Goal: Task Accomplishment & Management: Manage account settings

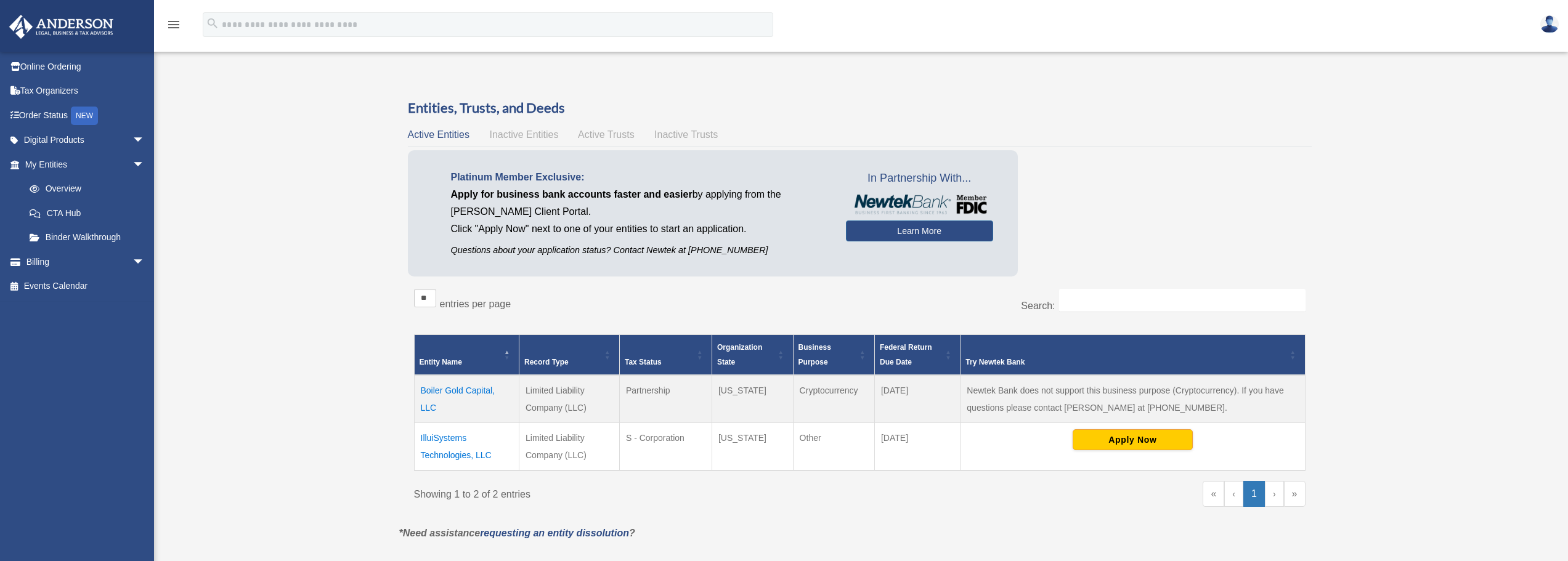
click at [60, 25] on img at bounding box center [62, 26] width 112 height 24
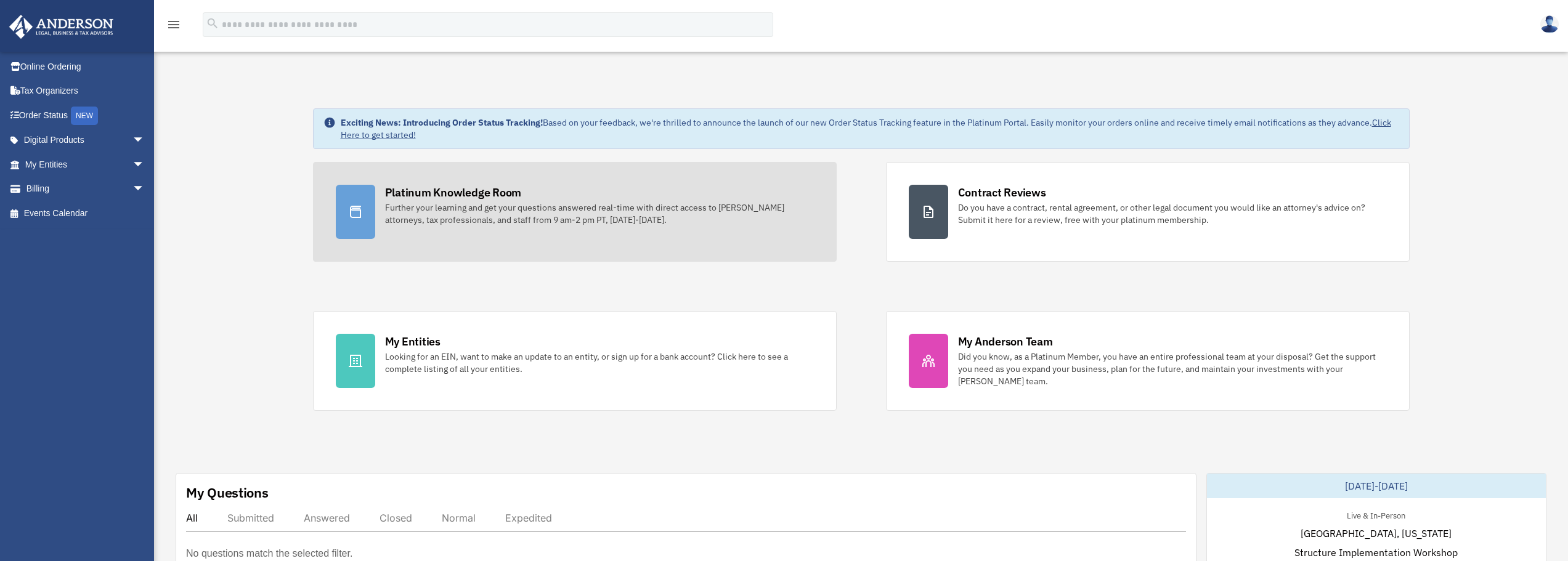
click at [367, 219] on div at bounding box center [355, 212] width 40 height 54
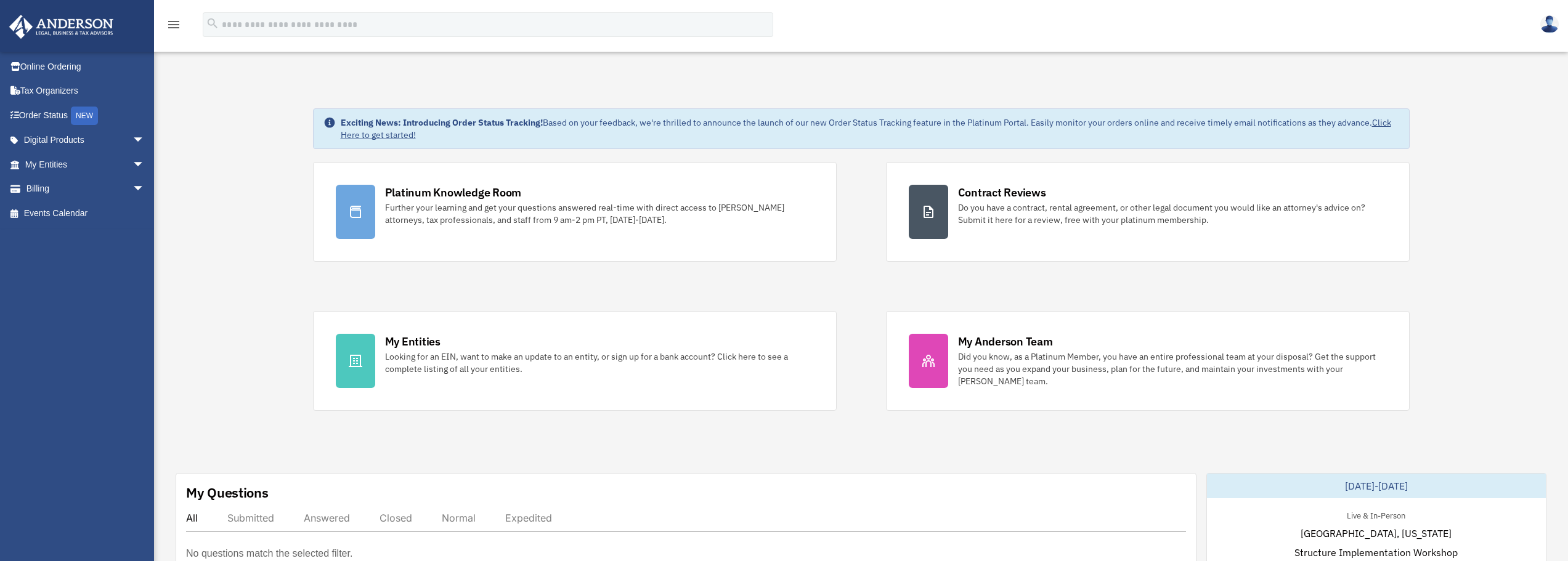
click at [1543, 28] on img at bounding box center [1549, 24] width 19 height 18
click at [1336, 81] on link "Logout" at bounding box center [1364, 82] width 123 height 25
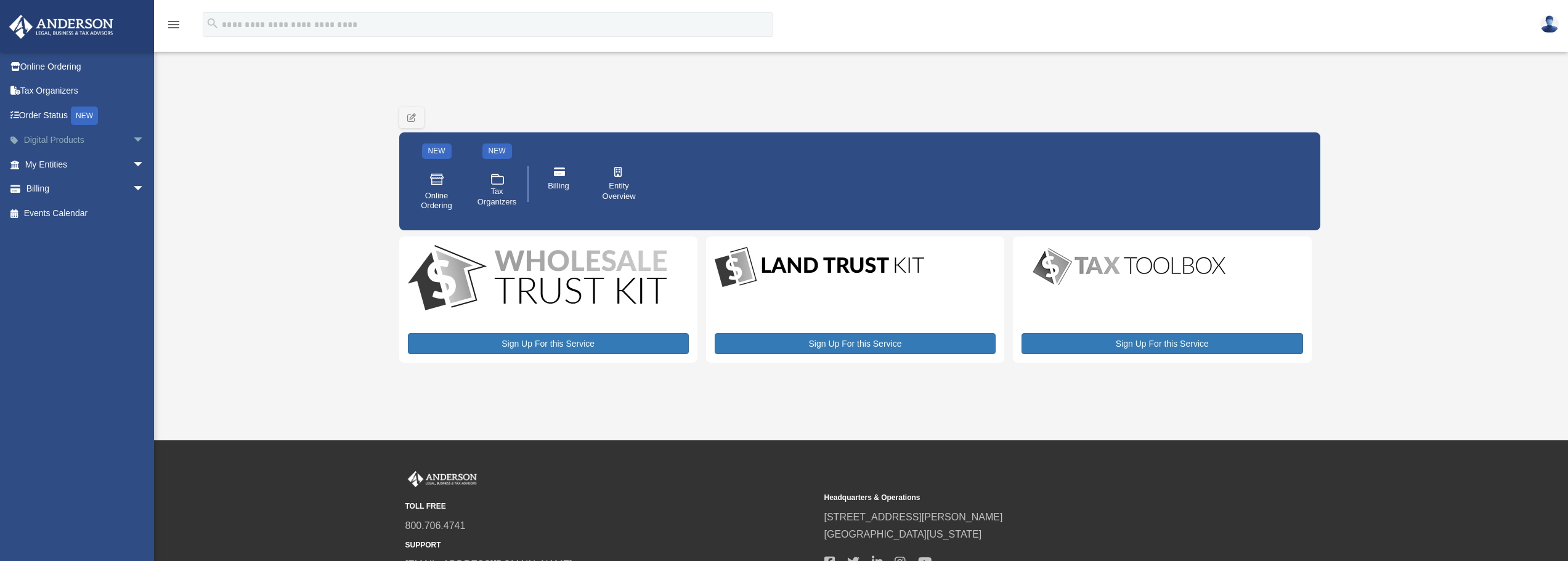
click at [132, 135] on span "arrow_drop_down" at bounding box center [144, 141] width 25 height 25
click at [132, 139] on span "arrow_drop_up" at bounding box center [144, 141] width 25 height 25
click at [132, 160] on span "arrow_drop_down" at bounding box center [144, 165] width 25 height 25
click at [132, 160] on span "arrow_drop_up" at bounding box center [144, 165] width 25 height 25
click at [132, 137] on span "arrow_drop_down" at bounding box center [144, 141] width 25 height 25
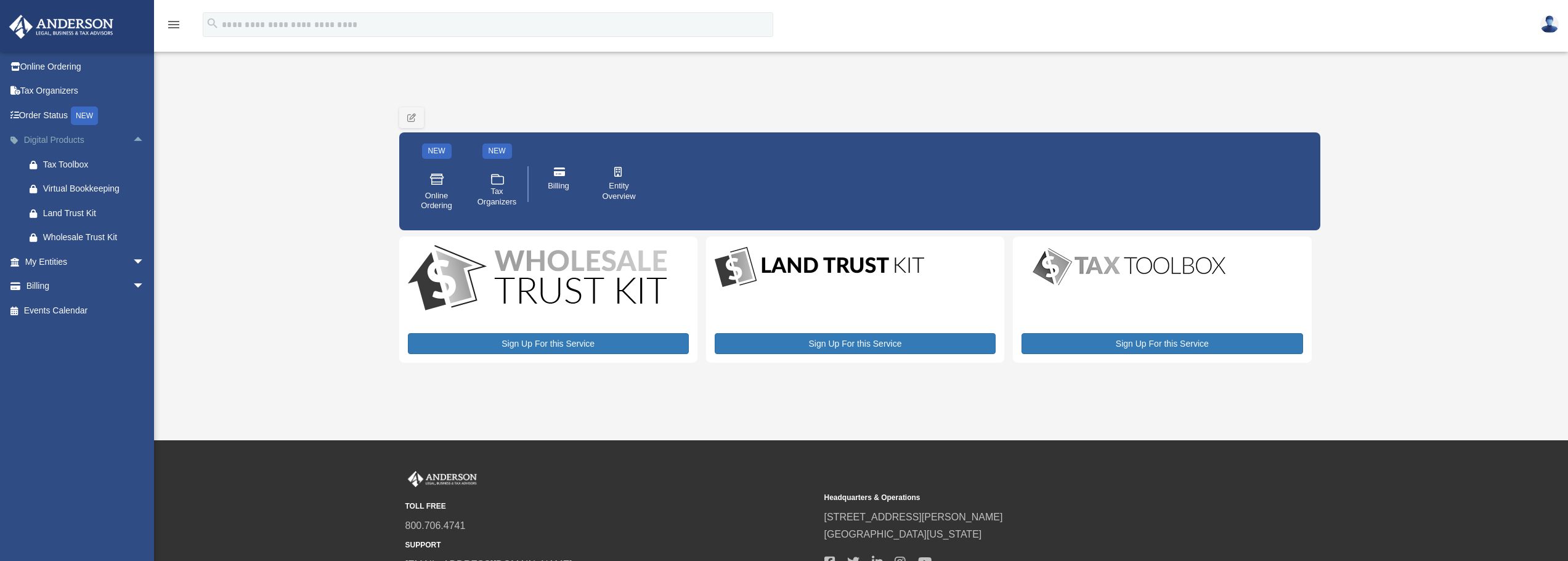
click at [132, 137] on span "arrow_drop_up" at bounding box center [144, 141] width 25 height 25
click at [132, 161] on span "arrow_drop_down" at bounding box center [144, 165] width 25 height 25
click at [132, 161] on span "arrow_drop_up" at bounding box center [144, 165] width 25 height 25
click at [132, 183] on span "arrow_drop_down" at bounding box center [144, 190] width 25 height 25
click at [132, 183] on span "arrow_drop_up" at bounding box center [144, 190] width 25 height 25
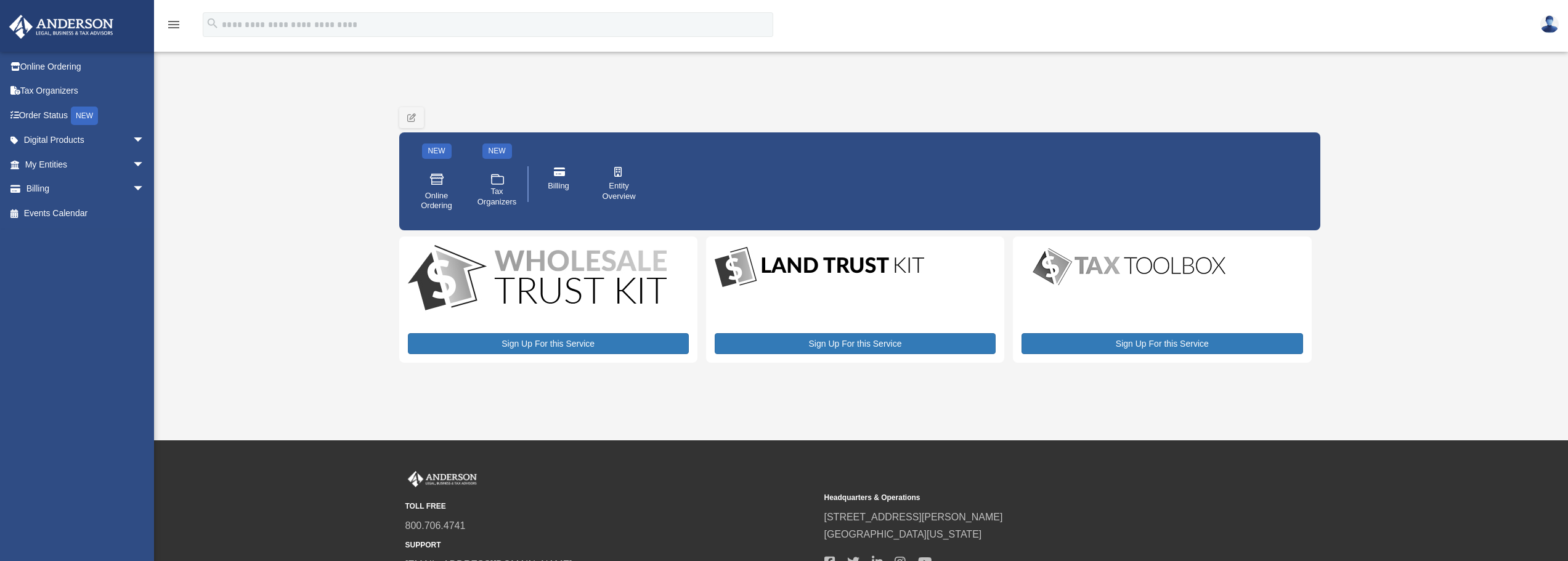
click at [1549, 24] on img at bounding box center [1549, 24] width 19 height 18
click at [1324, 86] on link "Logout" at bounding box center [1364, 82] width 123 height 25
